Goal: Task Accomplishment & Management: Manage account settings

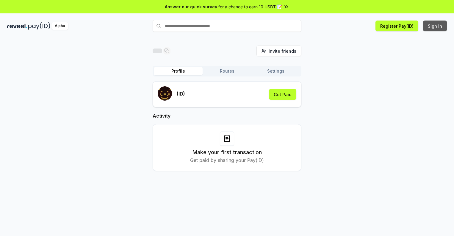
click at [435, 26] on button "Sign In" at bounding box center [435, 26] width 24 height 11
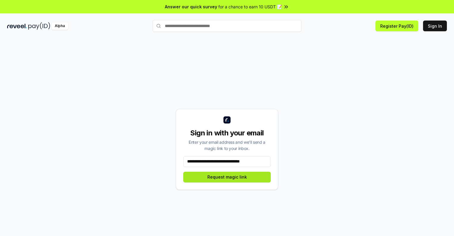
type input "**********"
click at [227, 177] on button "Request magic link" at bounding box center [226, 177] width 87 height 11
